Goal: Transaction & Acquisition: Book appointment/travel/reservation

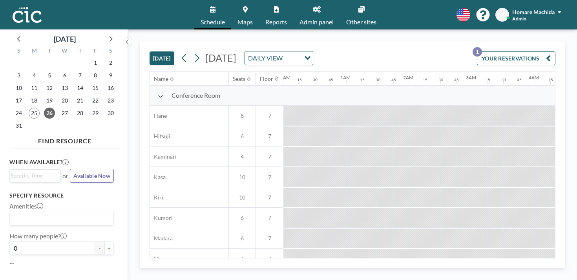
click at [347, 19] on span "Other sites" at bounding box center [361, 22] width 30 height 6
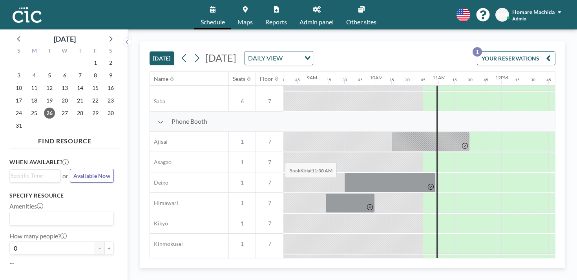
scroll to position [214, 536]
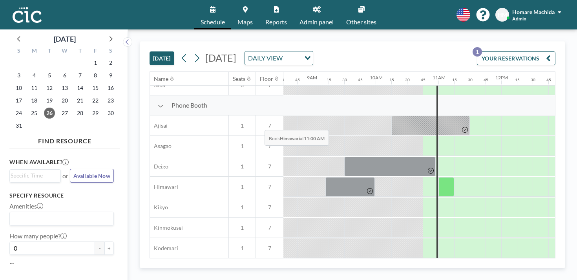
click at [439, 177] on div at bounding box center [447, 187] width 16 height 20
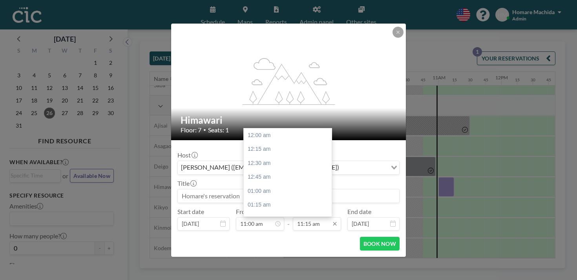
scroll to position [564, 0]
click at [320, 217] on input "11:15 am" at bounding box center [317, 223] width 48 height 13
click at [269, 207] on div "11:30 am" at bounding box center [288, 214] width 88 height 14
type input "11:30 am"
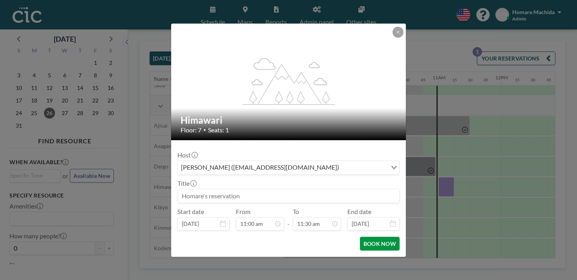
click at [360, 237] on button "BOOK NOW" at bounding box center [380, 244] width 40 height 14
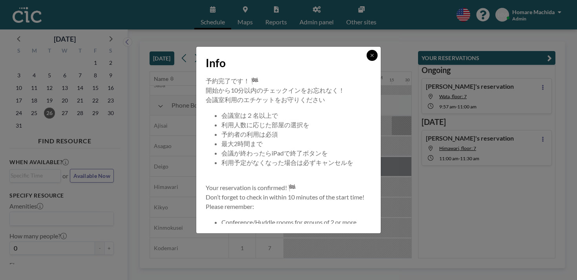
click at [367, 61] on button at bounding box center [372, 55] width 11 height 11
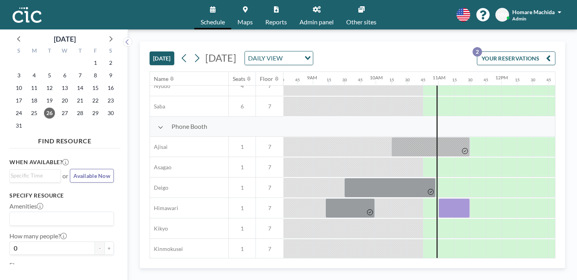
scroll to position [194, 536]
